Goal: Task Accomplishment & Management: Manage account settings

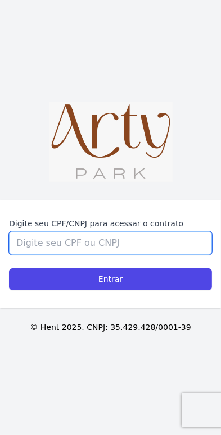
click at [145, 231] on input "Digite seu CPF/CNPJ para acessar o contrato" at bounding box center [110, 243] width 203 height 24
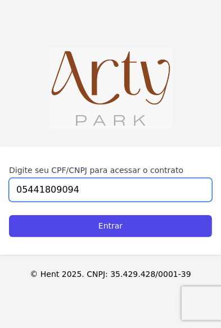
type input "05441809094"
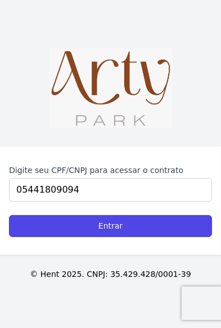
click at [156, 230] on input "Entrar" at bounding box center [110, 226] width 203 height 22
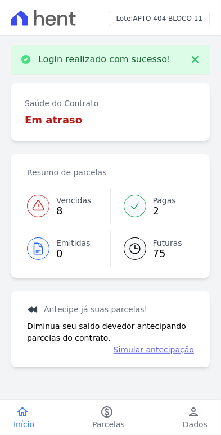
click at [140, 211] on div at bounding box center [135, 206] width 22 height 22
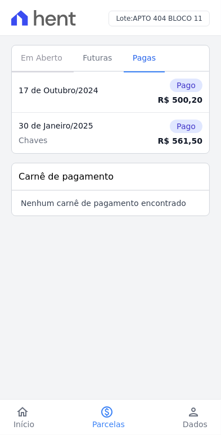
click at [47, 51] on span "Em Aberto" at bounding box center [41, 58] width 55 height 22
click at [42, 63] on span "Em Aberto" at bounding box center [41, 58] width 55 height 22
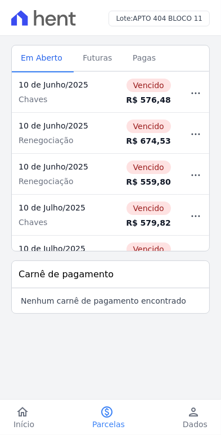
scroll to position [147, 0]
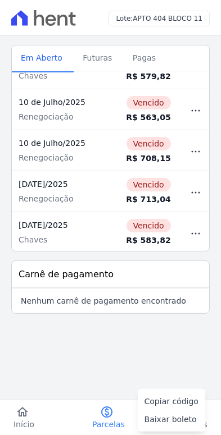
click at [94, 330] on main "Listagem de parcelas Baixar PDF Extrato de Parcelas Em Aberto Futuras Pagas 0 s…" at bounding box center [110, 204] width 221 height 336
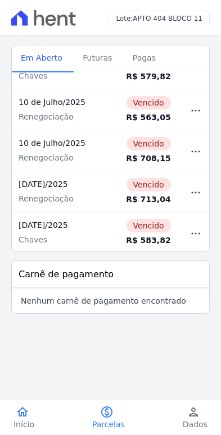
click at [21, 423] on span "Início" at bounding box center [23, 424] width 21 height 11
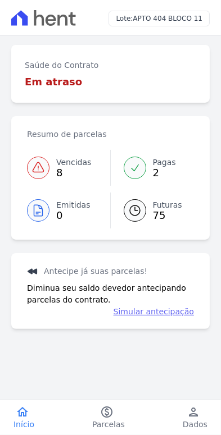
click at [146, 311] on link "Simular antecipação" at bounding box center [153, 312] width 80 height 12
click at [131, 213] on icon at bounding box center [134, 210] width 13 height 13
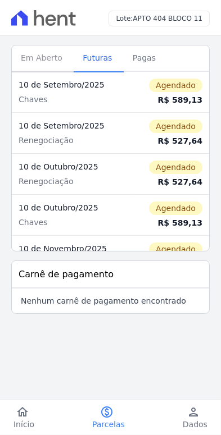
click at [40, 64] on span "Em Aberto" at bounding box center [41, 58] width 55 height 22
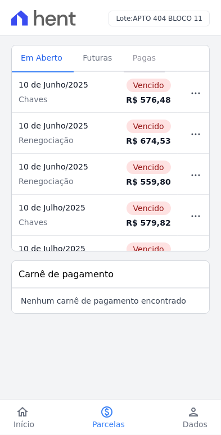
click at [130, 59] on span "Pagas" at bounding box center [144, 58] width 37 height 22
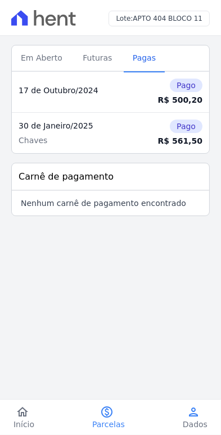
click at [198, 426] on span "Dados" at bounding box center [195, 424] width 25 height 11
click at [153, 8] on div "Lote: APTO 404 BLOCO 11" at bounding box center [110, 18] width 221 height 36
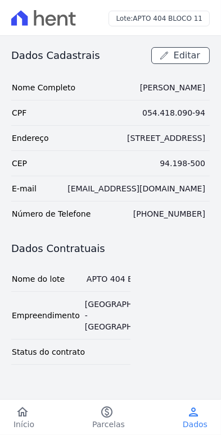
click at [145, 161] on tr "CEP 94.198-500" at bounding box center [110, 163] width 198 height 25
click at [187, 62] on link "Editar" at bounding box center [180, 55] width 58 height 17
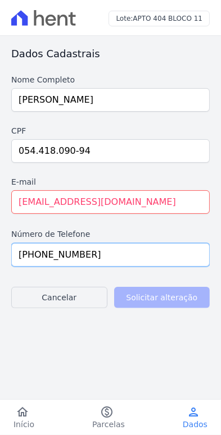
click at [108, 253] on input "[PHONE_NUMBER]" at bounding box center [110, 255] width 198 height 24
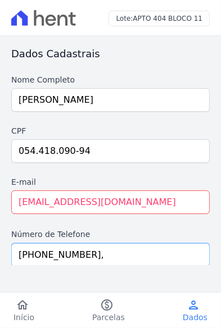
type input "[PHONE_NUMBER]"
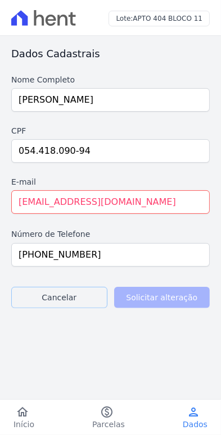
click at [31, 291] on link "Cancelar" at bounding box center [59, 297] width 96 height 21
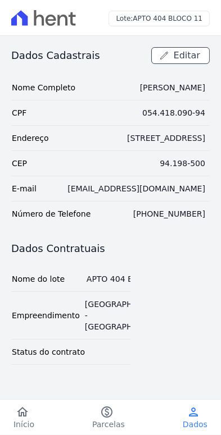
click at [189, 159] on div "94.198-500" at bounding box center [181, 163] width 45 height 11
click at [197, 158] on div "94.198-500" at bounding box center [181, 163] width 45 height 11
click at [193, 158] on div "94.198-500" at bounding box center [181, 163] width 45 height 11
click at [192, 158] on div "94.198-500" at bounding box center [181, 163] width 45 height 11
click at [191, 156] on td "94.198-500" at bounding box center [182, 163] width 54 height 25
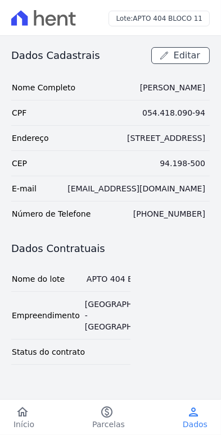
click at [188, 159] on div "94.198-500" at bounding box center [181, 163] width 45 height 11
click at [188, 160] on div "94.198-500" at bounding box center [181, 163] width 45 height 11
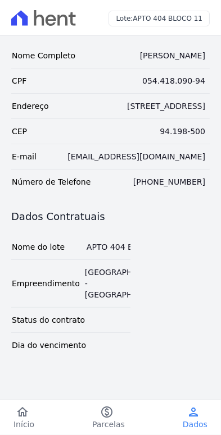
scroll to position [35, 0]
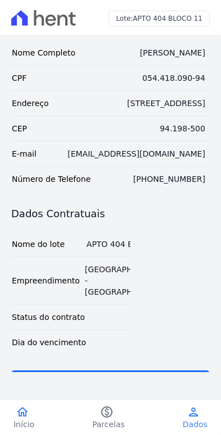
click at [22, 418] on icon "home" at bounding box center [22, 411] width 13 height 13
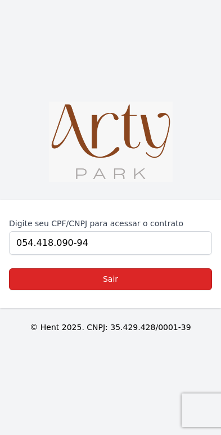
click at [136, 290] on link "Sair" at bounding box center [110, 279] width 203 height 22
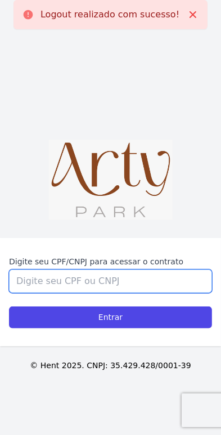
click at [129, 293] on input "Digite seu CPF/CNPJ para acessar o contrato" at bounding box center [110, 282] width 203 height 24
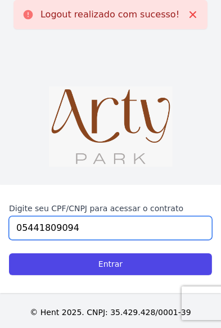
type input "05441809094"
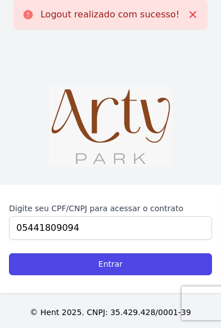
click at [134, 263] on input "Entrar" at bounding box center [110, 264] width 203 height 22
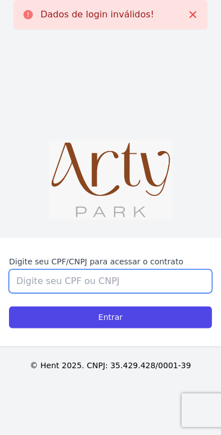
click at [112, 293] on input "Digite seu CPF/CNPJ para acessar o contrato" at bounding box center [110, 282] width 203 height 24
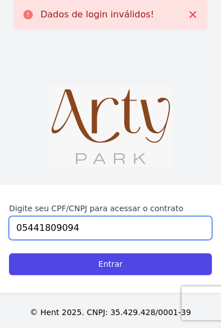
type input "05441809094"
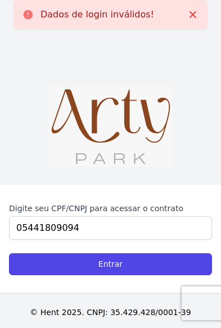
click at [129, 263] on input "Entrar" at bounding box center [110, 264] width 203 height 22
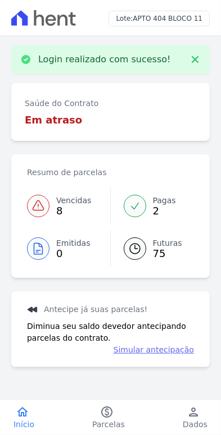
click at [133, 203] on icon at bounding box center [134, 205] width 11 height 11
click at [135, 218] on link "Pagas 2" at bounding box center [152, 206] width 84 height 36
click at [153, 203] on span "Pagas" at bounding box center [164, 201] width 23 height 12
click at [149, 245] on link "Futuras 75" at bounding box center [152, 249] width 84 height 36
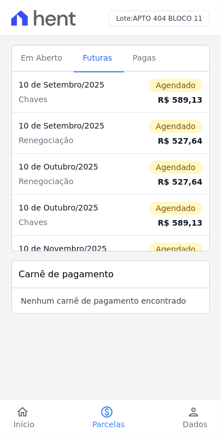
click at [117, 414] on link "paid Parcelas" at bounding box center [109, 417] width 60 height 25
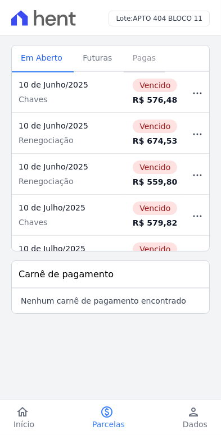
click at [126, 58] on span "Pagas" at bounding box center [144, 58] width 37 height 22
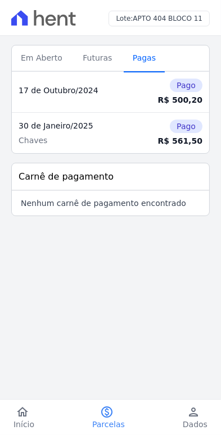
click at [131, 62] on span "Pagas" at bounding box center [144, 58] width 37 height 22
click at [172, 120] on div "Pago" at bounding box center [171, 126] width 62 height 13
click at [188, 129] on span "Pago" at bounding box center [186, 126] width 33 height 13
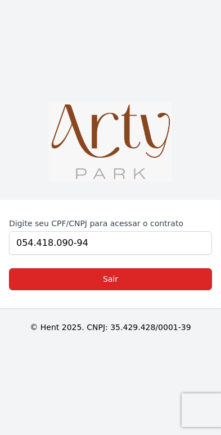
click at [151, 290] on link "Sair" at bounding box center [110, 279] width 203 height 22
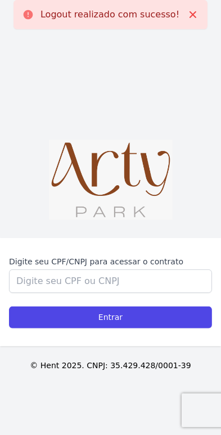
scroll to position [38, 0]
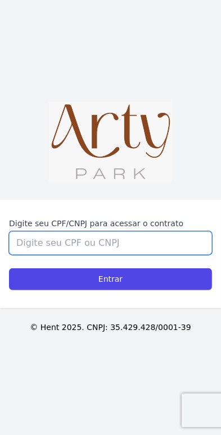
click at [135, 255] on input "Digite seu CPF/CNPJ para acessar o contrato" at bounding box center [110, 243] width 203 height 24
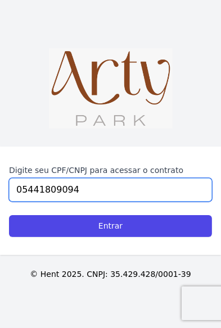
type input "05441809094"
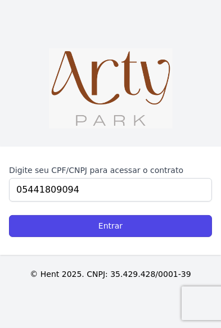
click at [146, 225] on input "Entrar" at bounding box center [110, 226] width 203 height 22
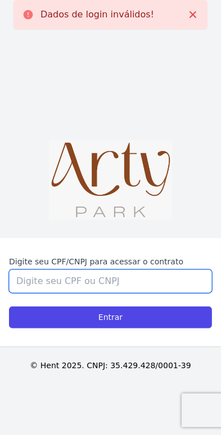
click at [133, 293] on input "Digite seu CPF/CNPJ para acessar o contrato" at bounding box center [110, 282] width 203 height 24
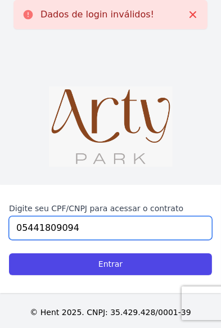
type input "05441809094"
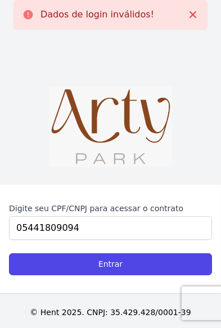
click at [166, 266] on input "Entrar" at bounding box center [110, 264] width 203 height 22
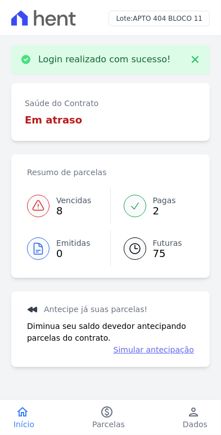
click at [122, 199] on link "Pagas 2" at bounding box center [152, 206] width 84 height 36
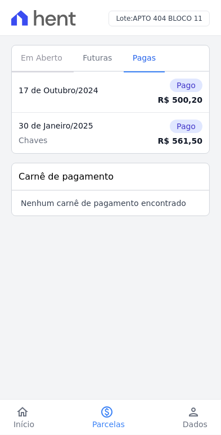
click at [19, 59] on span "Em Aberto" at bounding box center [41, 58] width 55 height 22
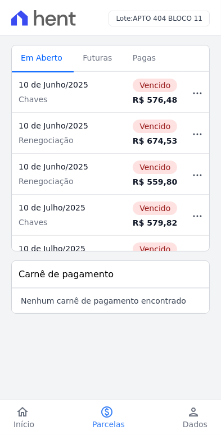
click at [24, 57] on span "Em Aberto" at bounding box center [41, 58] width 55 height 22
click at [21, 417] on icon "home" at bounding box center [22, 411] width 13 height 13
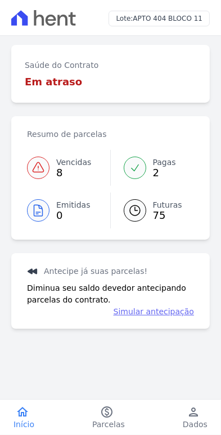
click at [181, 310] on link "Simular antecipação" at bounding box center [153, 312] width 80 height 12
